Goal: Check status

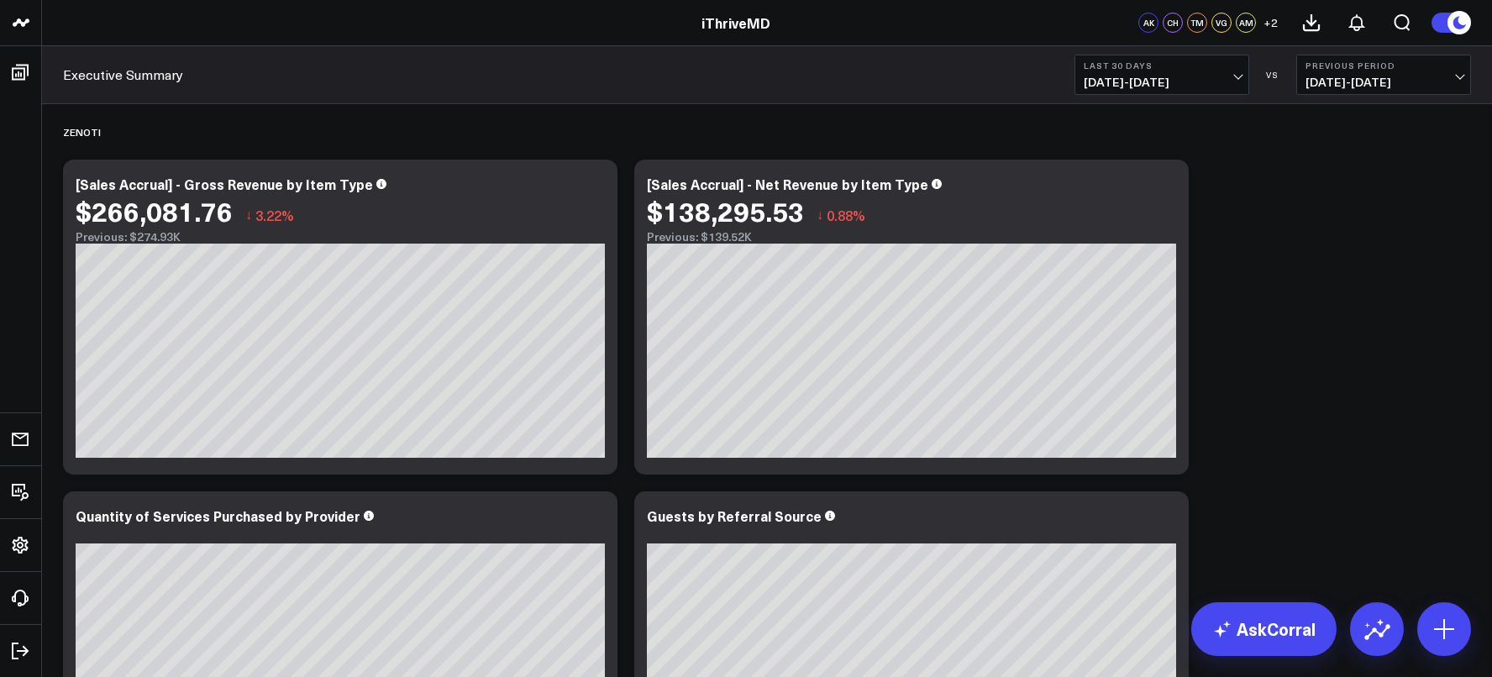
click at [1129, 76] on span "[DATE] - [DATE]" at bounding box center [1161, 82] width 156 height 13
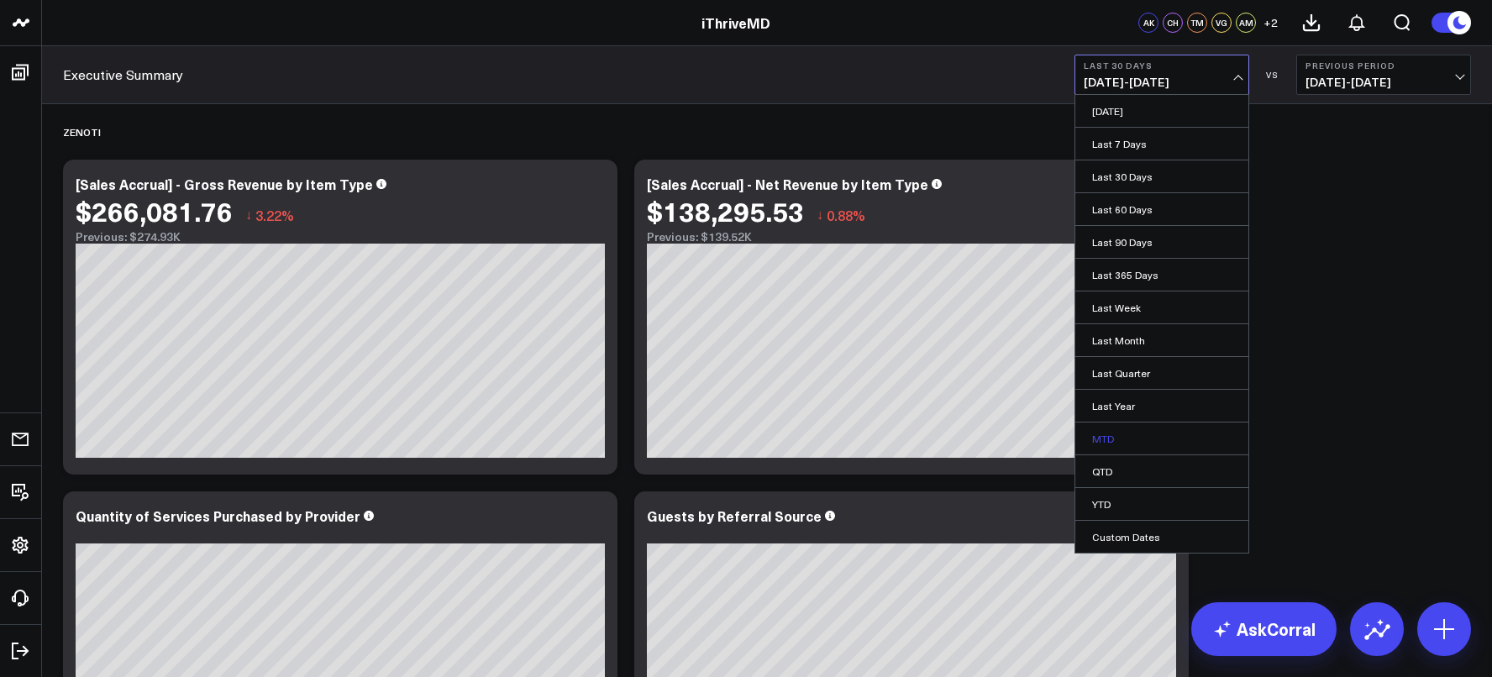
click at [1134, 431] on link "MTD" at bounding box center [1161, 438] width 173 height 32
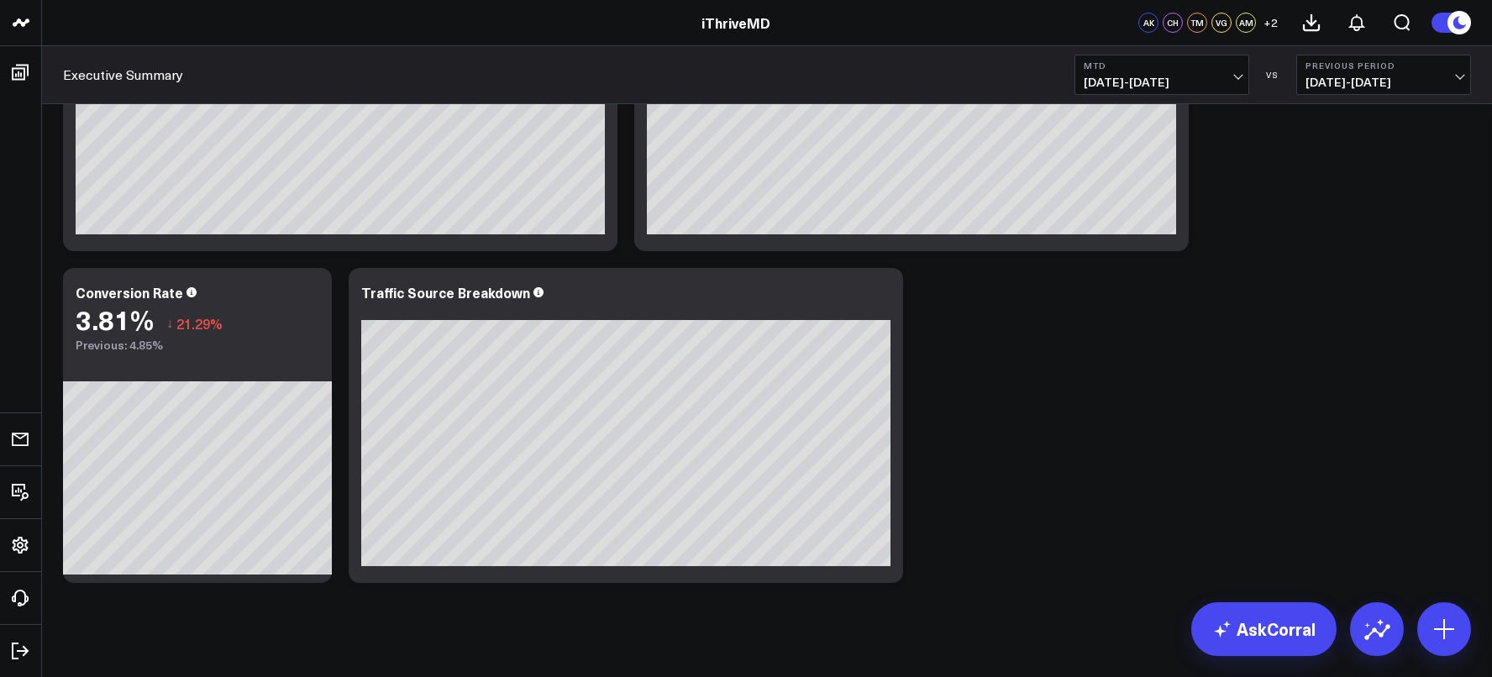
scroll to position [2702, 0]
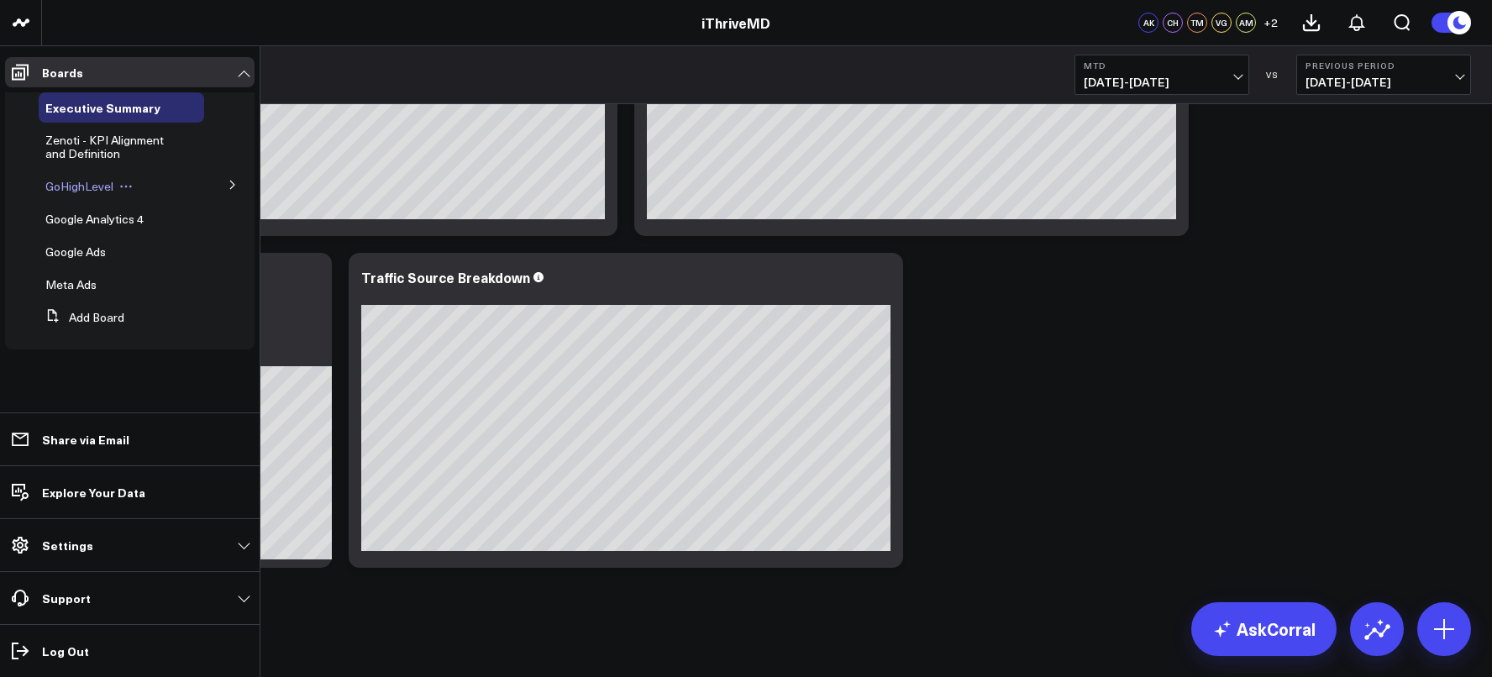
click at [80, 181] on span "GoHighLevel" at bounding box center [79, 186] width 68 height 16
